Goal: Task Accomplishment & Management: Use online tool/utility

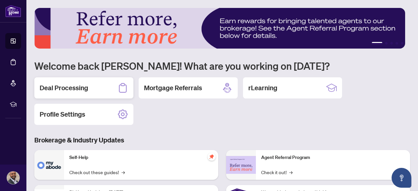
click at [73, 85] on h2 "Deal Processing" at bounding box center [64, 87] width 49 height 9
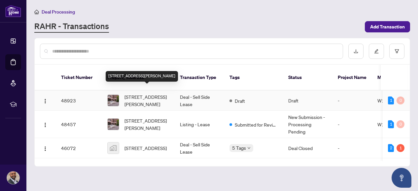
click at [151, 93] on span "537-830 Lawrence Ave, Toronto, Ontario M6A 0C4, Canada" at bounding box center [146, 100] width 45 height 15
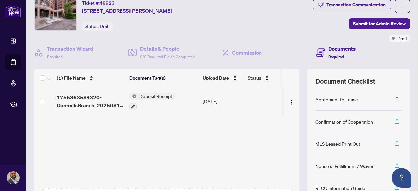
scroll to position [95, 0]
